Goal: Transaction & Acquisition: Purchase product/service

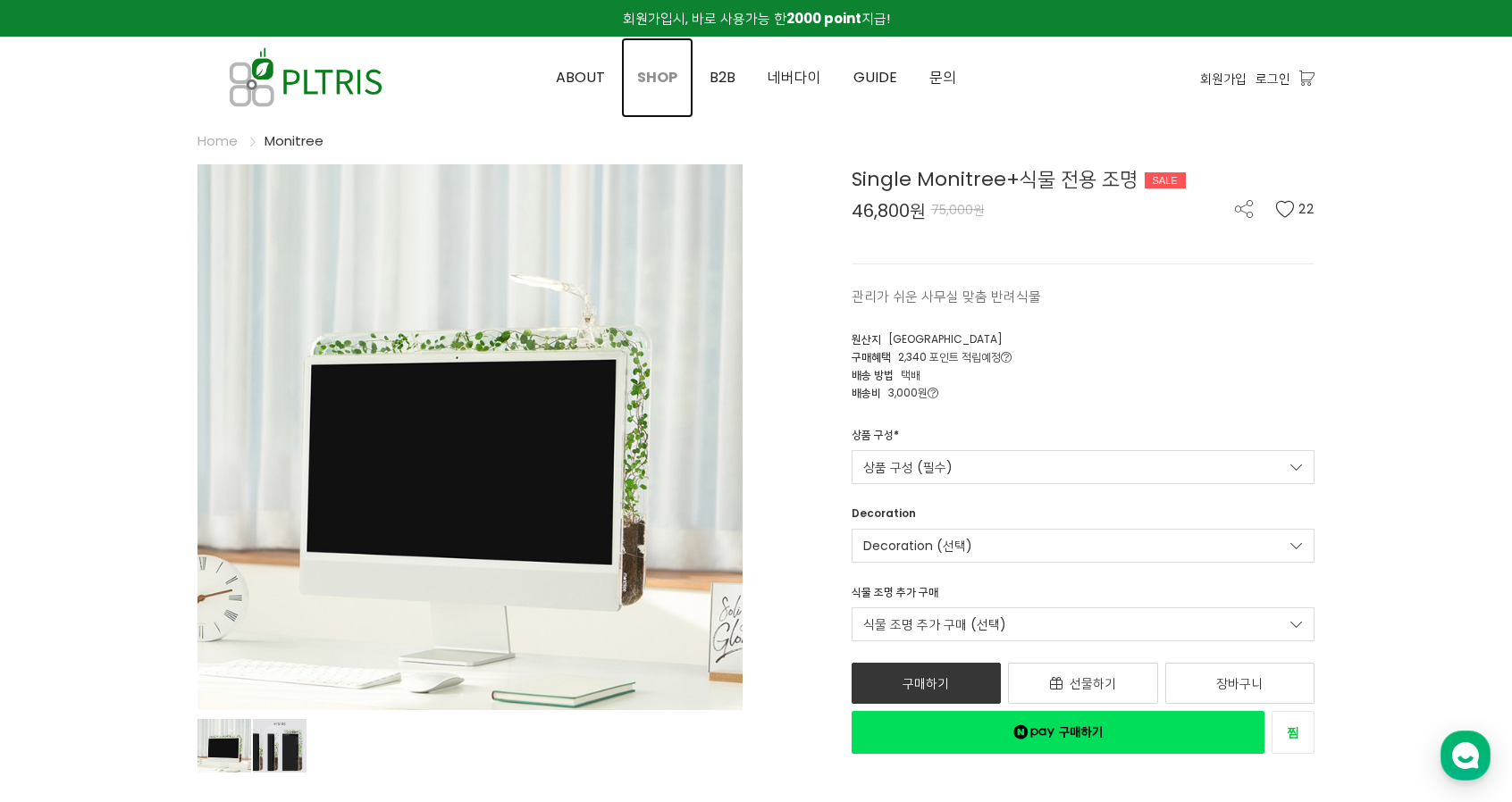
click at [653, 79] on span "SHOP" at bounding box center [657, 77] width 40 height 21
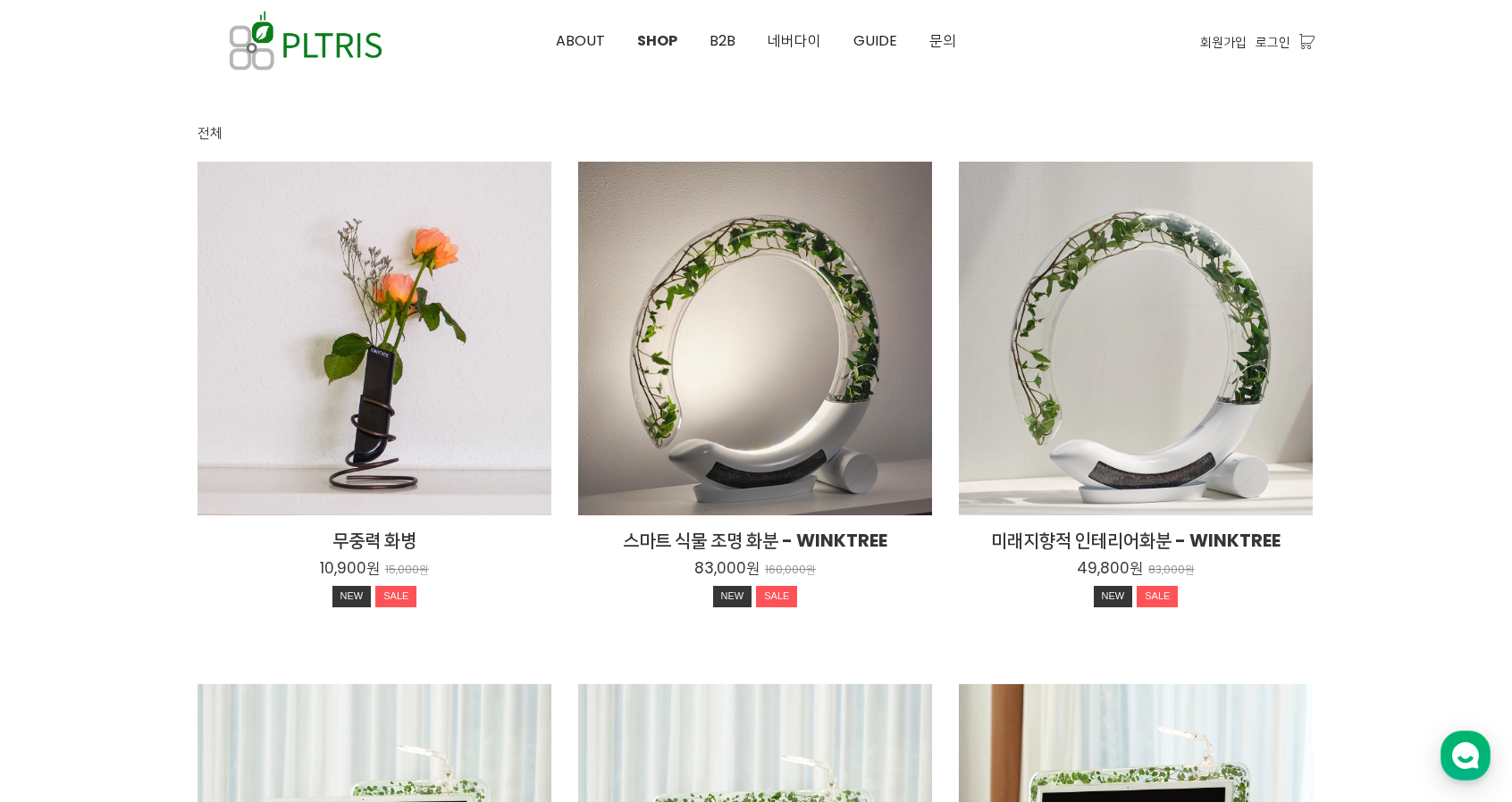
scroll to position [148, 0]
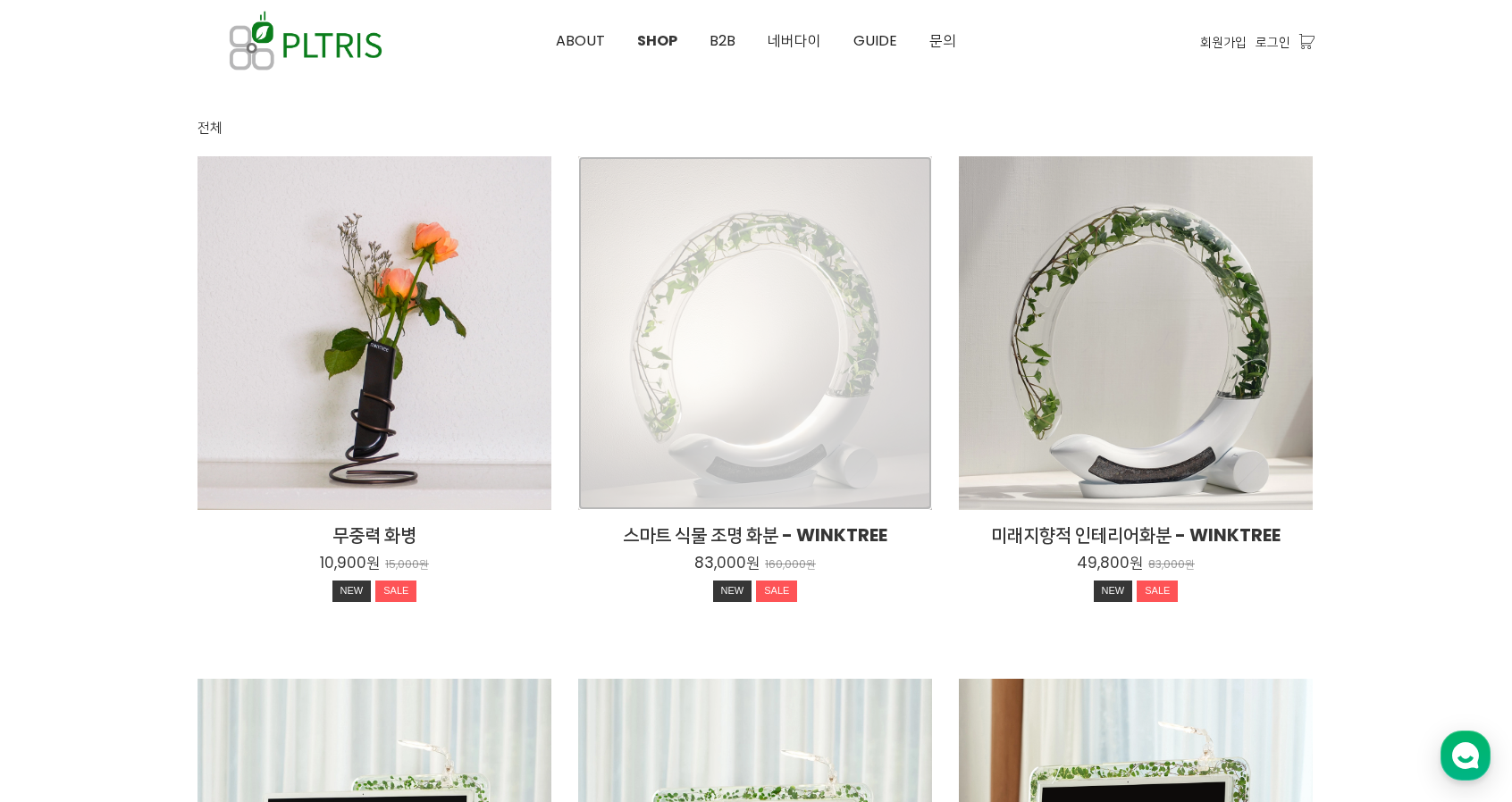
click at [732, 417] on div "스마트 식물 조명 화분 - WINKTREE 83,000원 160,000원 NEW SALE" at bounding box center [755, 332] width 353 height 353
